Goal: Task Accomplishment & Management: Manage account settings

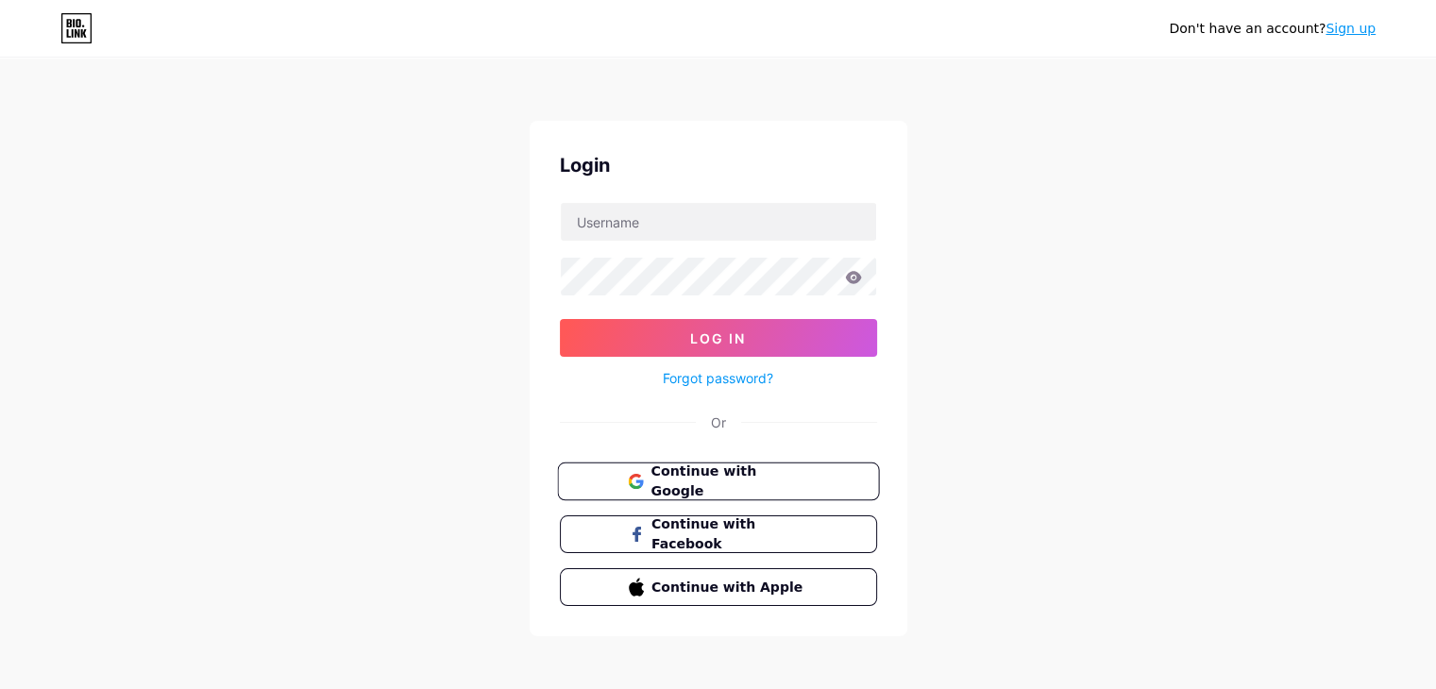
click at [678, 490] on button "Continue with Google" at bounding box center [718, 482] width 322 height 39
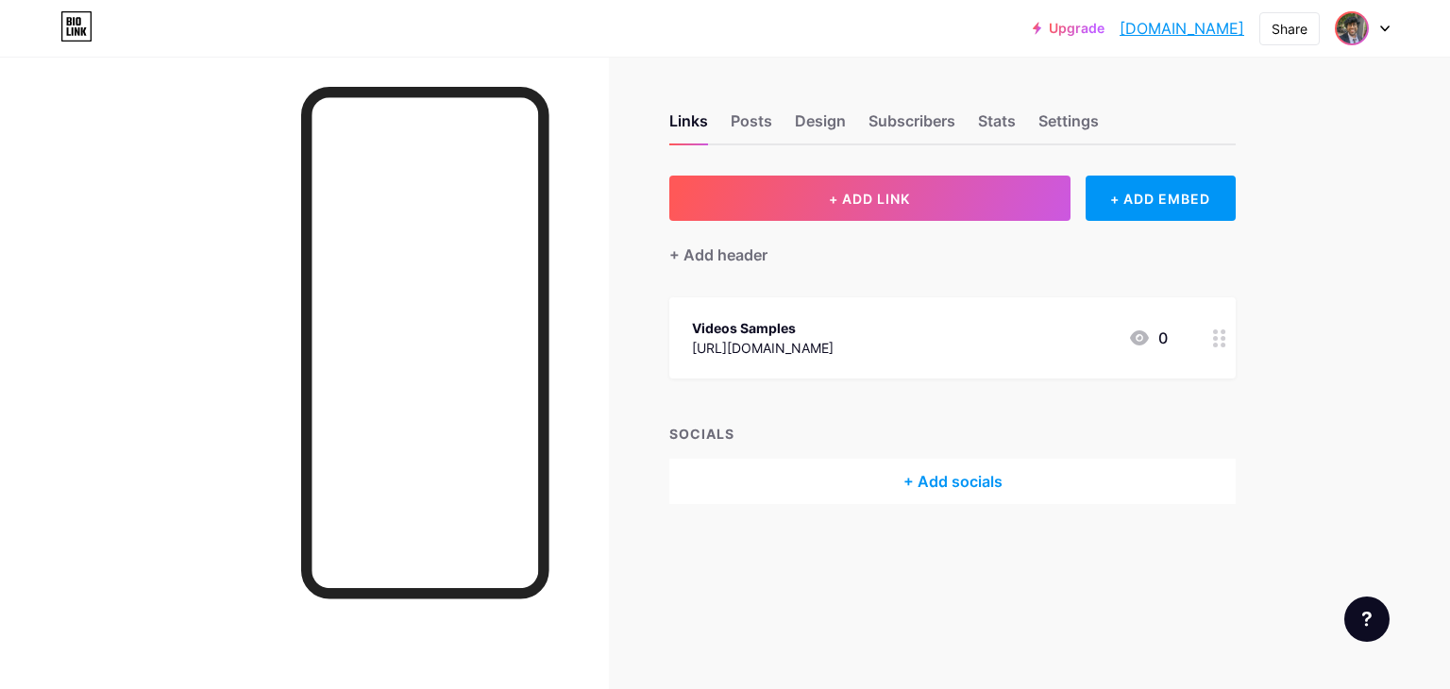
click at [1362, 32] on img at bounding box center [1352, 28] width 30 height 30
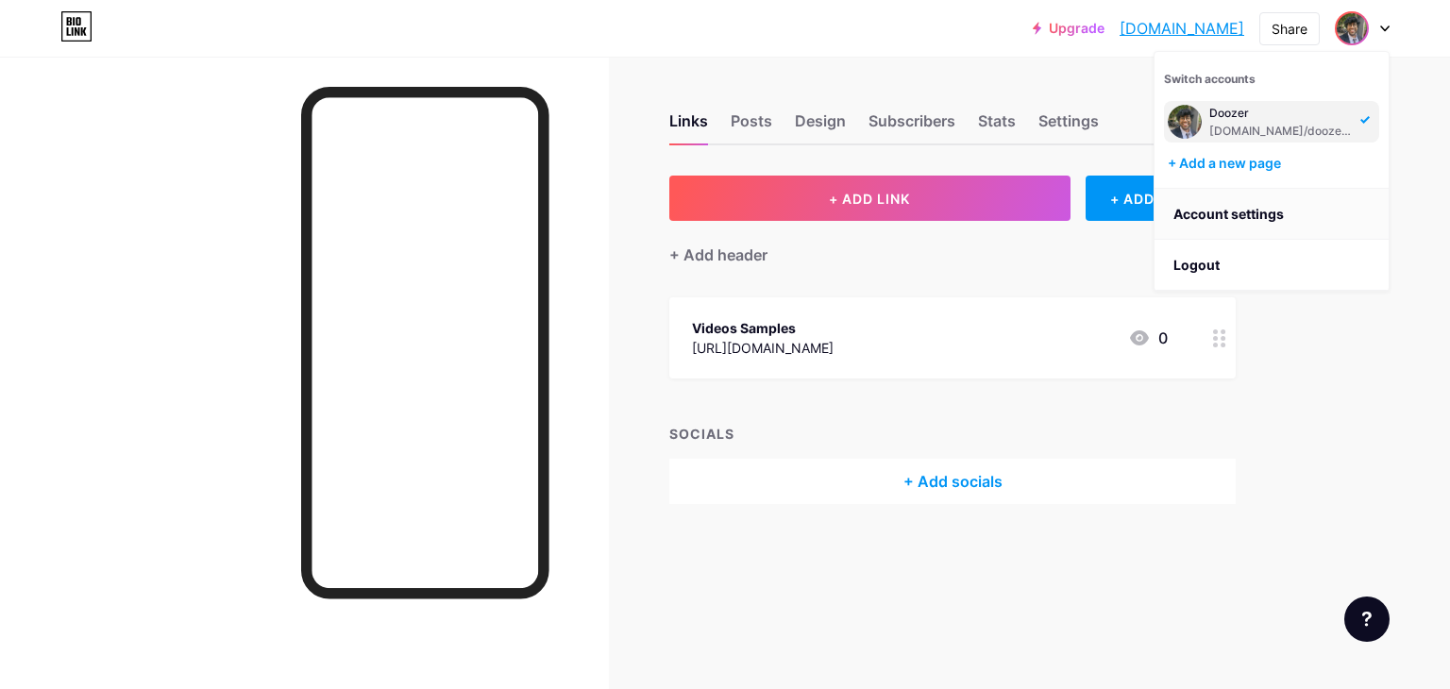
click at [1220, 220] on link "Account settings" at bounding box center [1272, 214] width 234 height 51
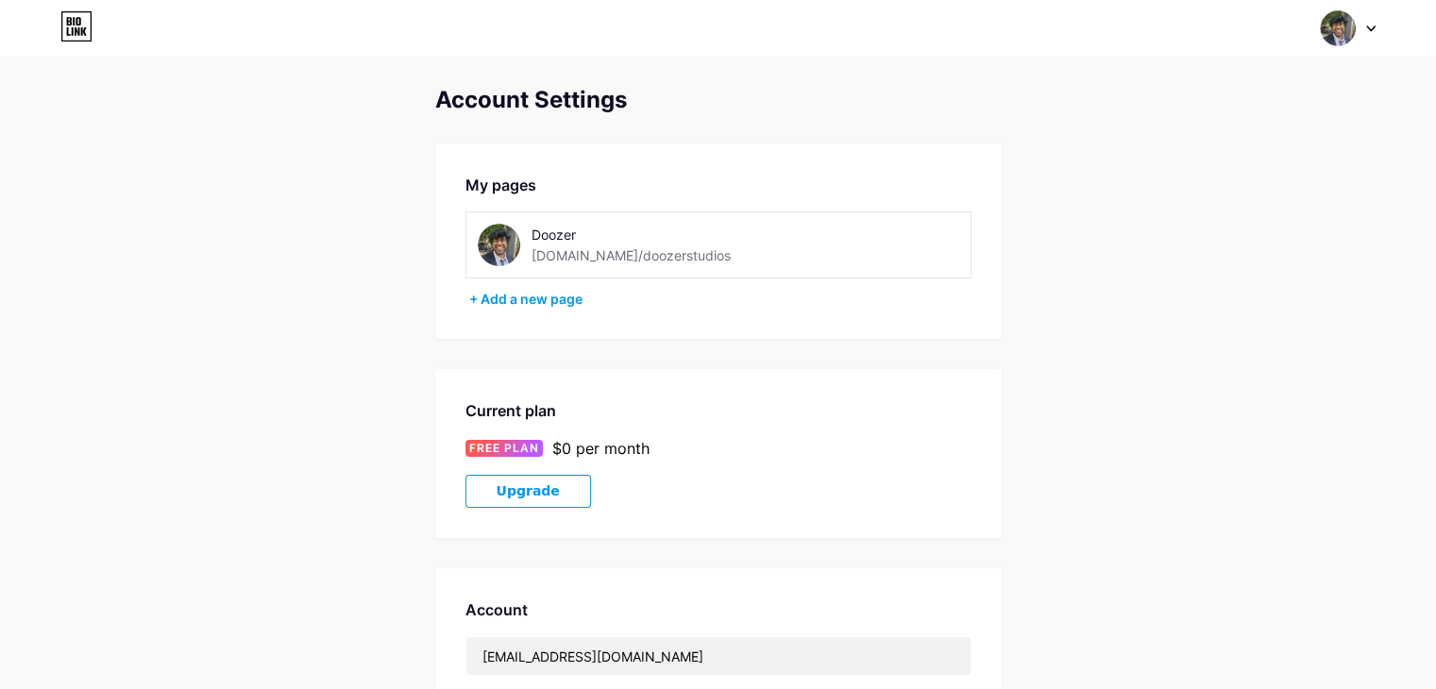
click at [76, 24] on icon at bounding box center [76, 26] width 32 height 30
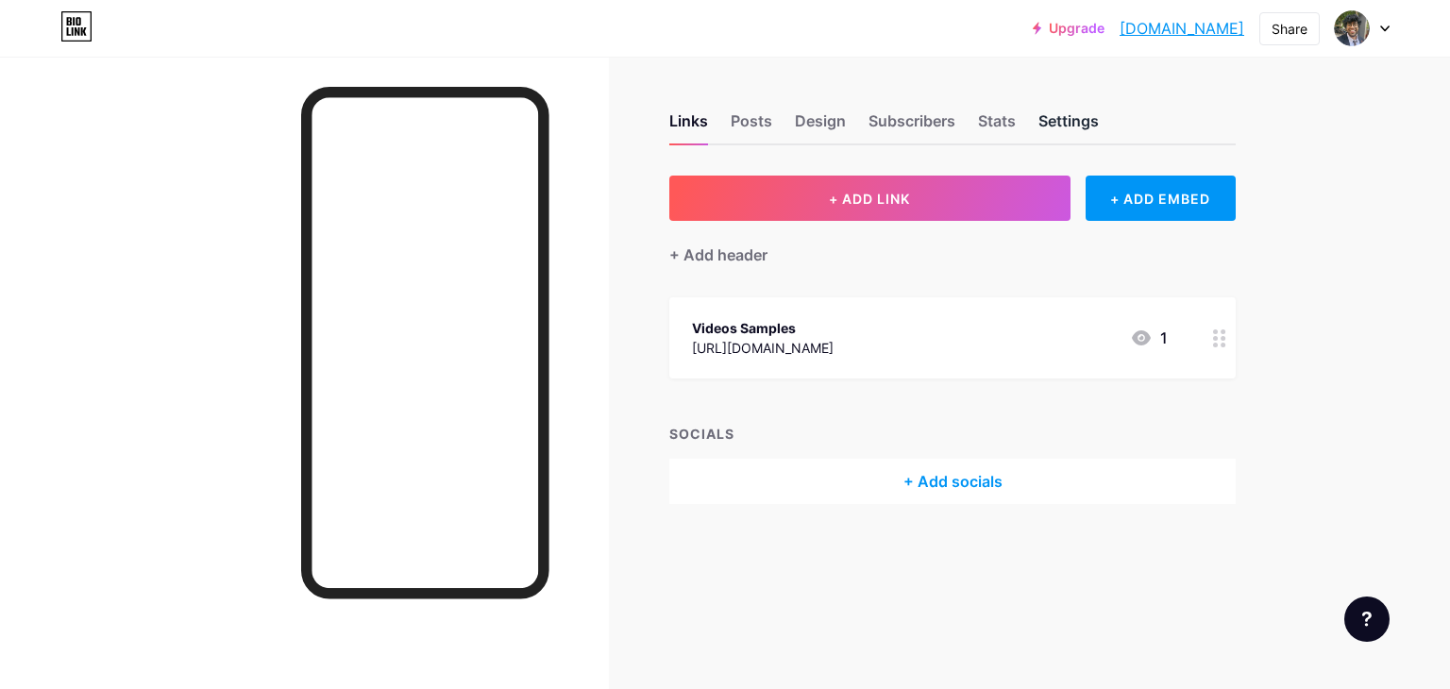
click at [1060, 110] on div "Links Posts Design Subscribers Stats Settings" at bounding box center [953, 112] width 567 height 66
click at [1060, 110] on div "Settings" at bounding box center [1069, 127] width 60 height 34
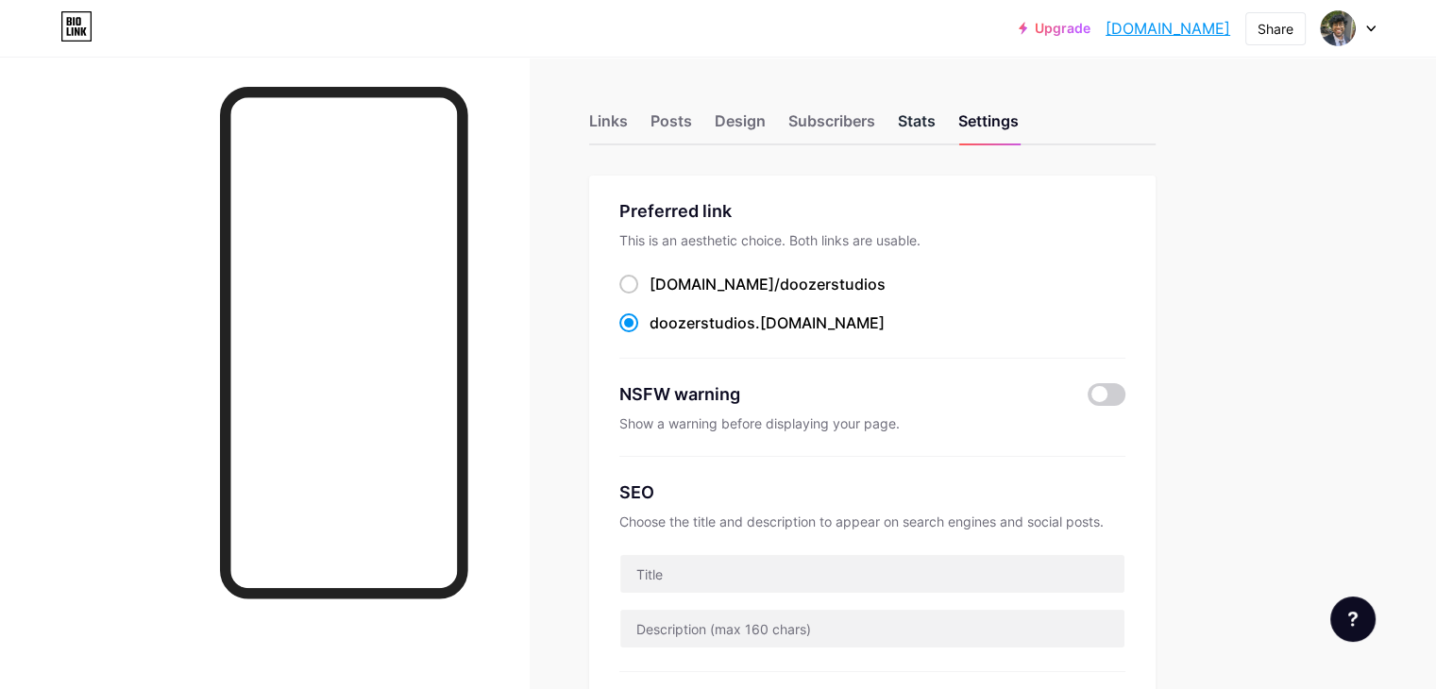
click at [936, 110] on div "Stats" at bounding box center [917, 127] width 38 height 34
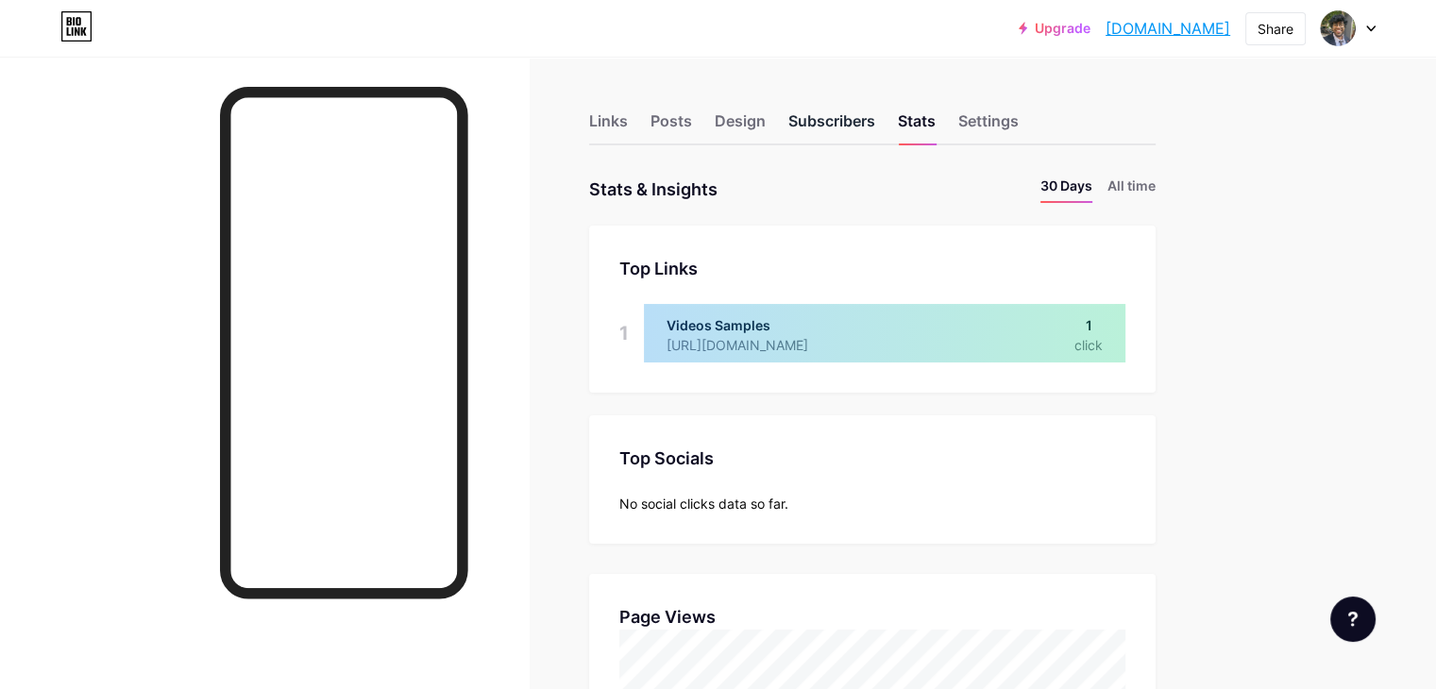
scroll to position [688, 1435]
click at [875, 114] on div "Subscribers" at bounding box center [832, 127] width 87 height 34
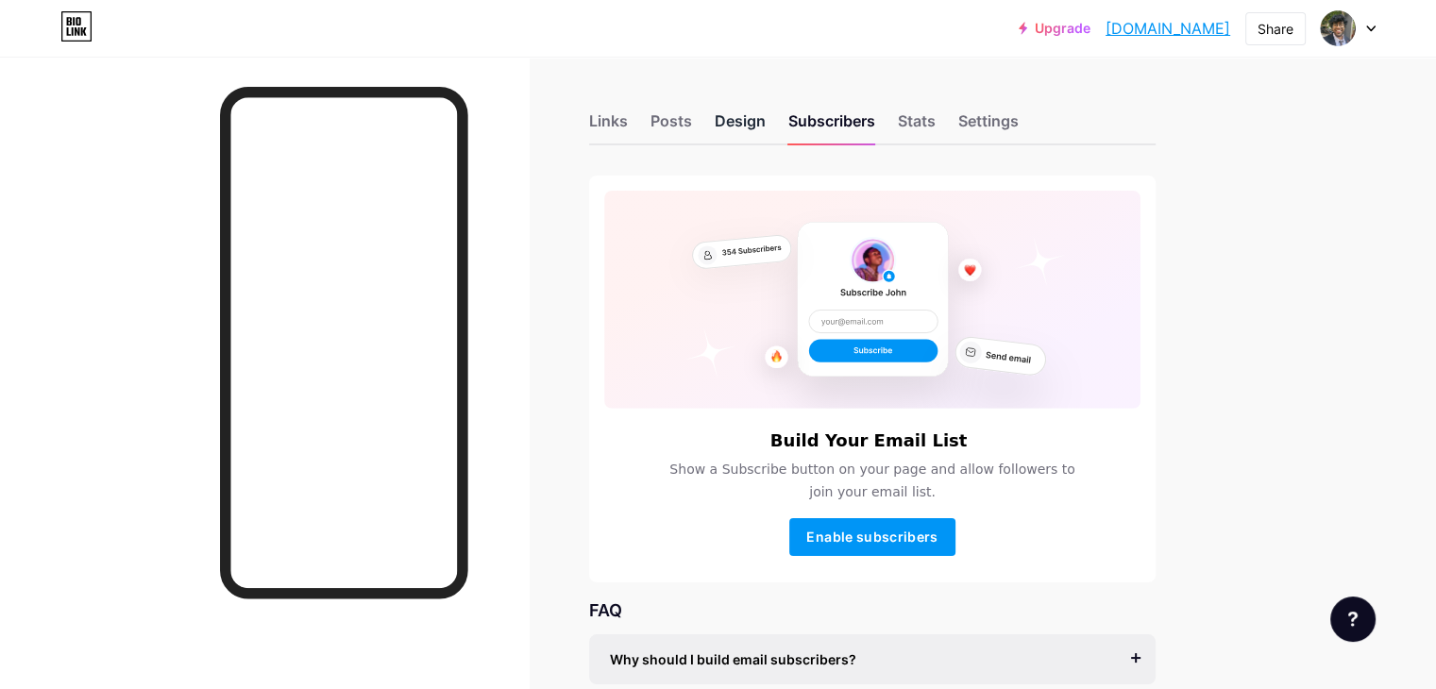
click at [766, 113] on div "Design" at bounding box center [740, 127] width 51 height 34
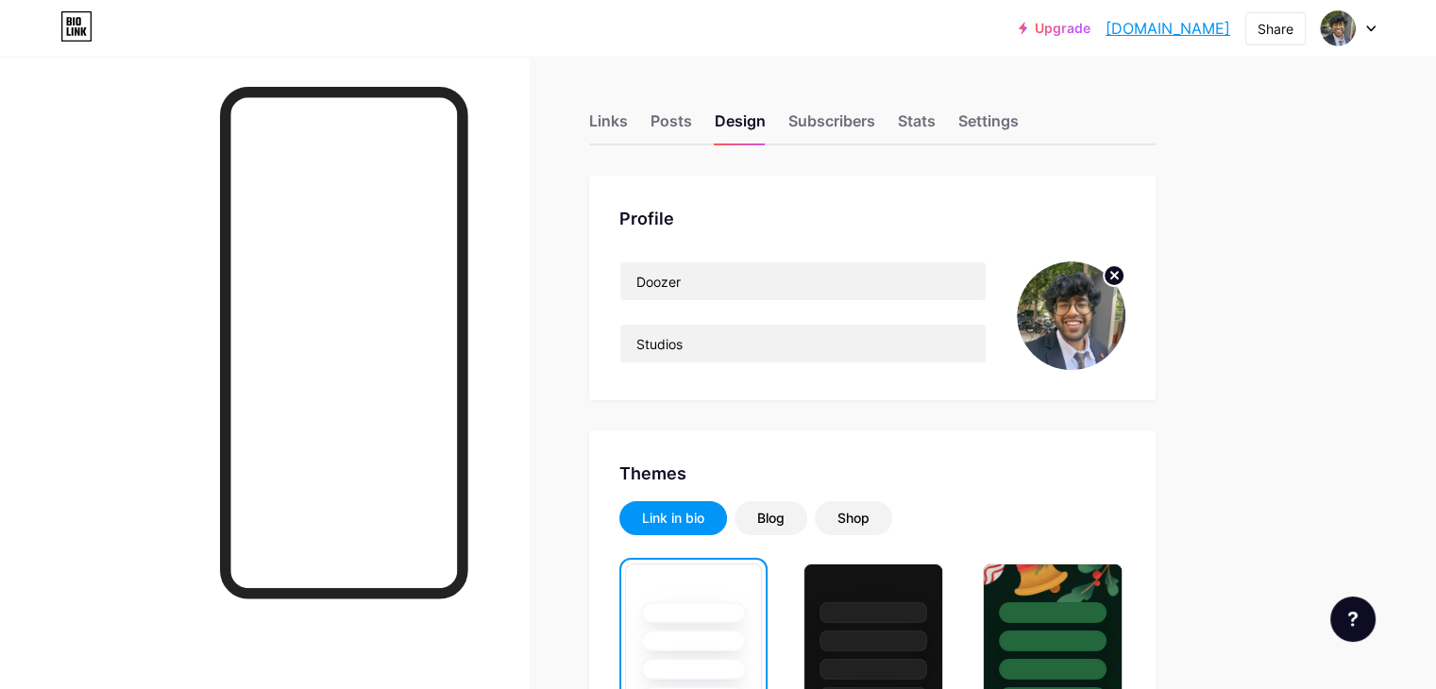
click at [1125, 276] on circle at bounding box center [1114, 275] width 21 height 21
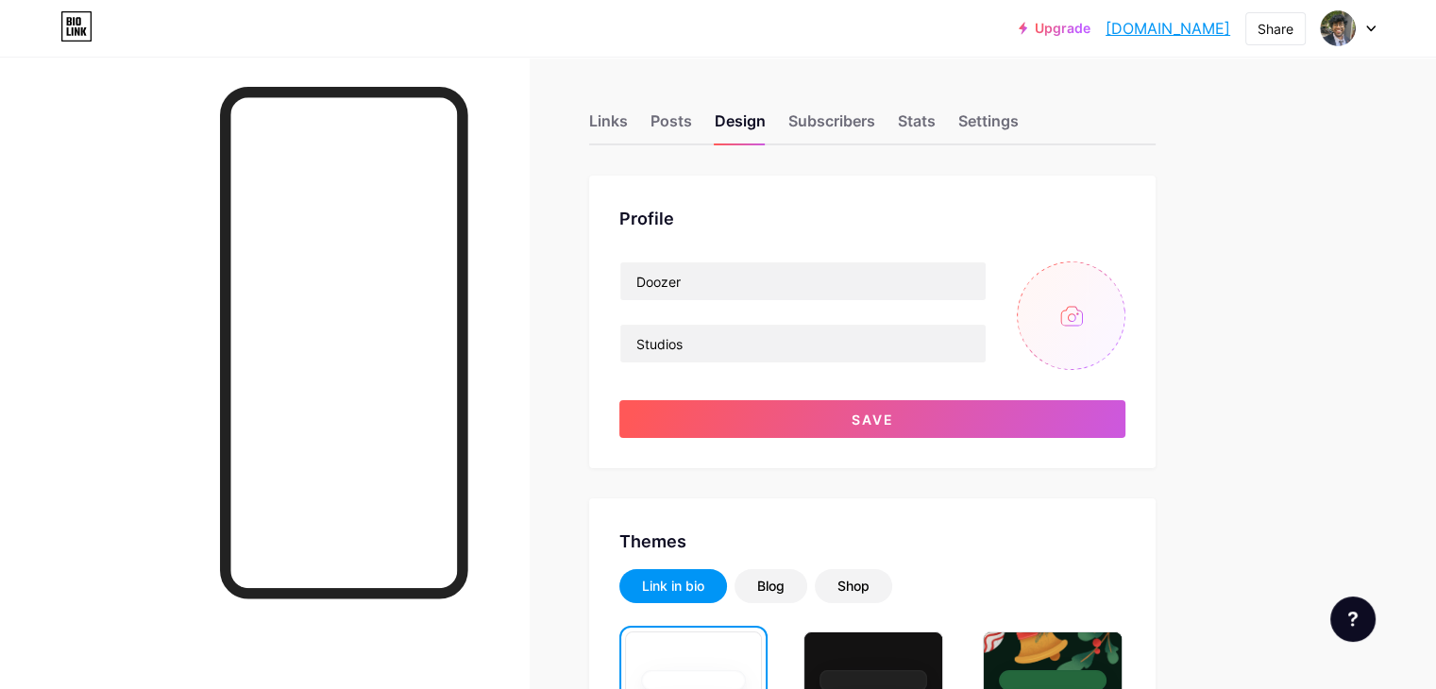
click at [1126, 316] on input "file" at bounding box center [1071, 316] width 109 height 109
type input "C:\fakepath\DoozerStudios logo.jpg"
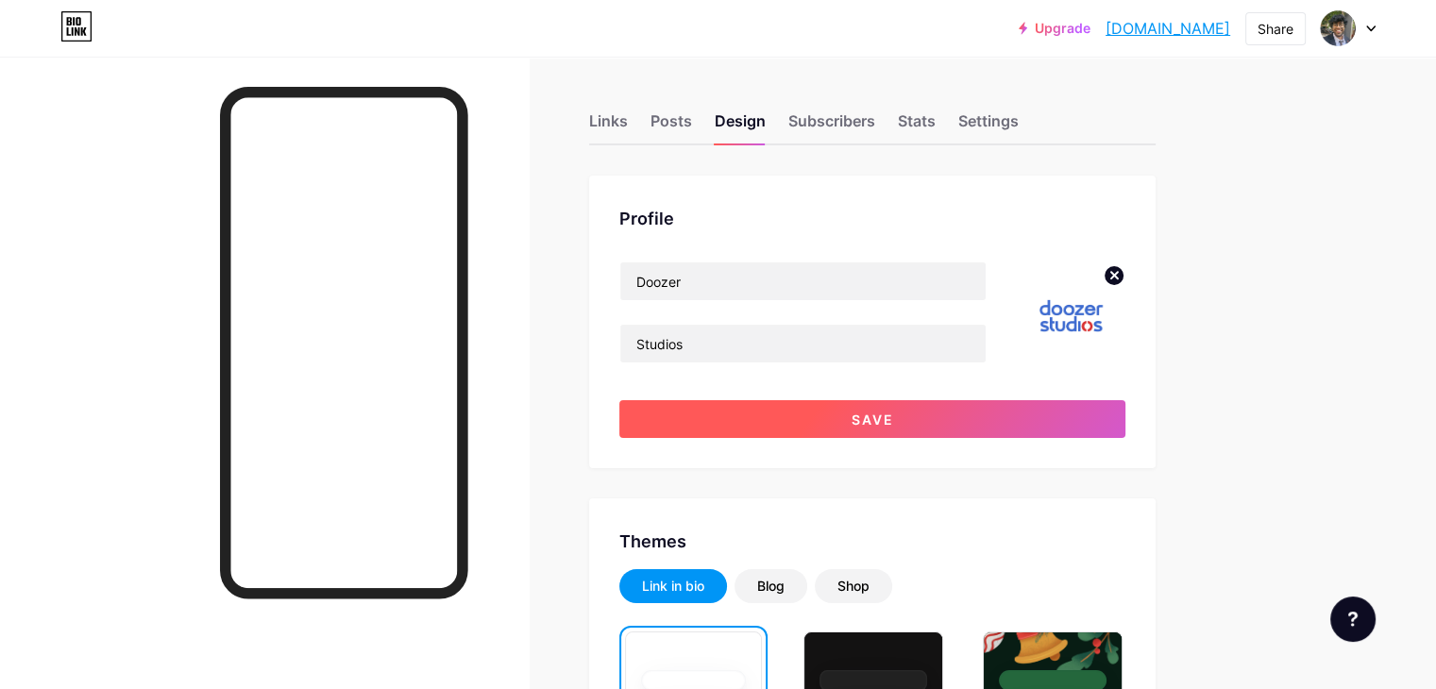
click at [996, 416] on button "Save" at bounding box center [872, 419] width 506 height 38
